Goal: Task Accomplishment & Management: Use online tool/utility

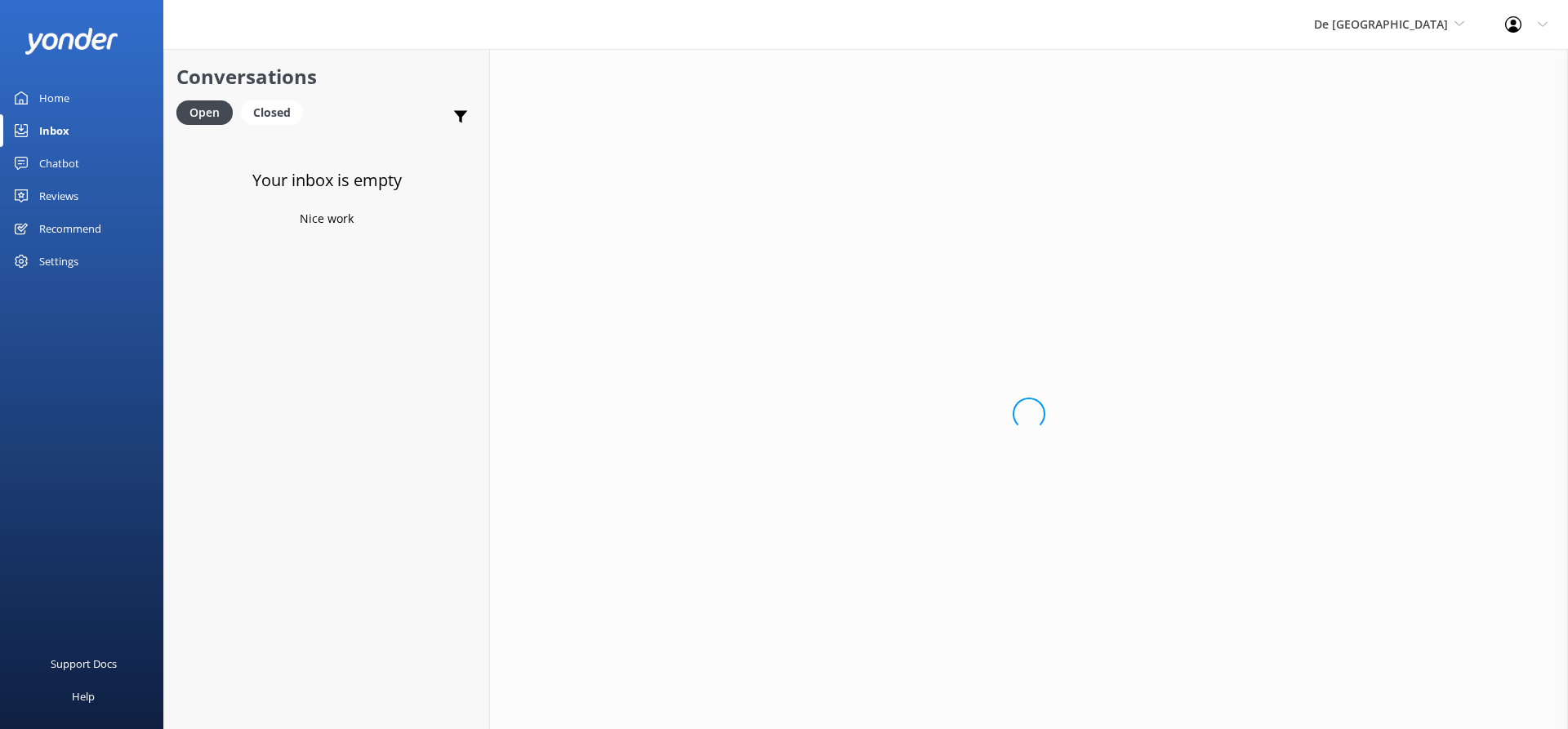
click at [75, 121] on link "Inbox" at bounding box center [82, 131] width 163 height 33
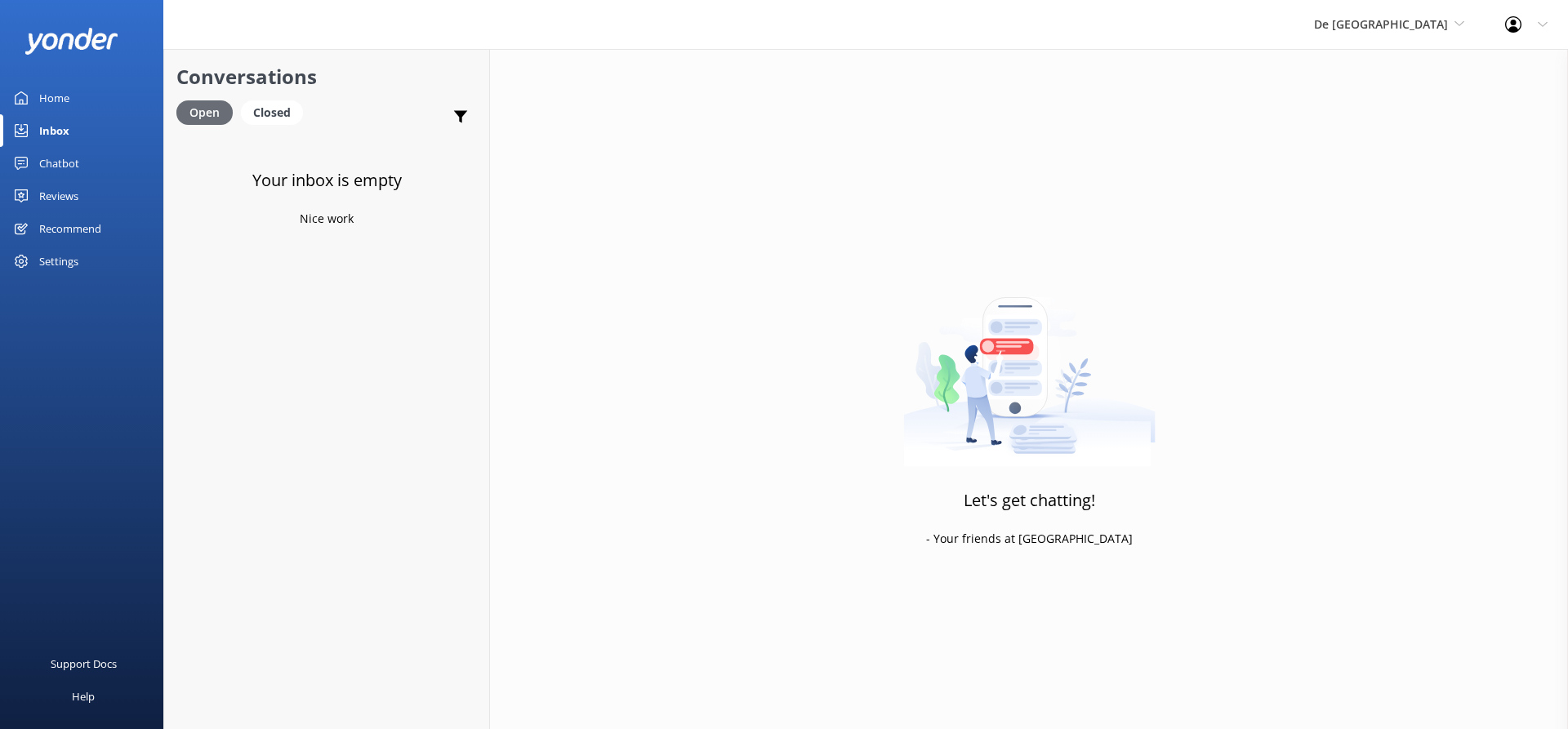
click at [189, 110] on div "Open" at bounding box center [204, 112] width 56 height 25
